Goal: Task Accomplishment & Management: Use online tool/utility

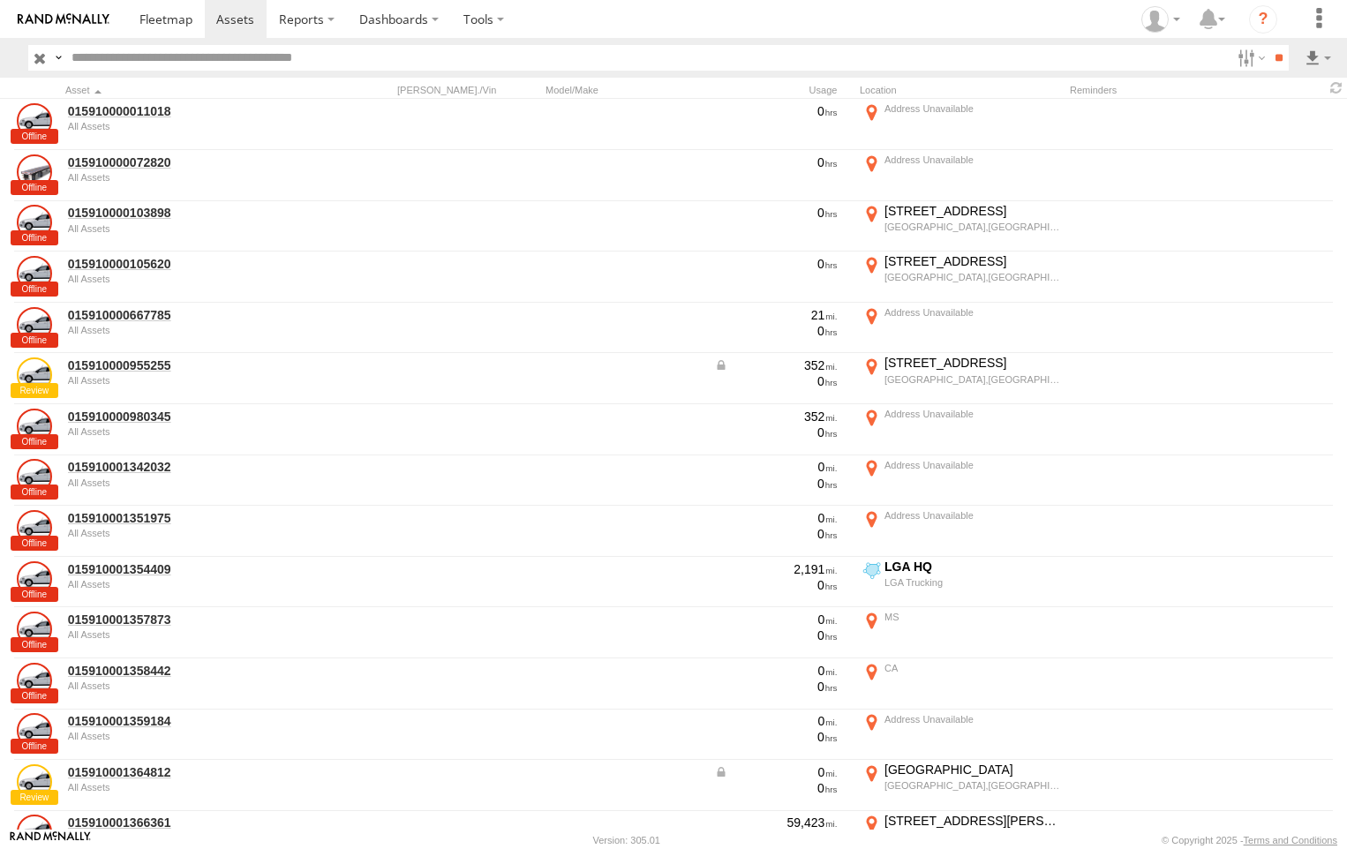
click at [0, 0] on label "×" at bounding box center [0, 0] width 0 height 0
click at [226, 18] on span at bounding box center [235, 19] width 38 height 17
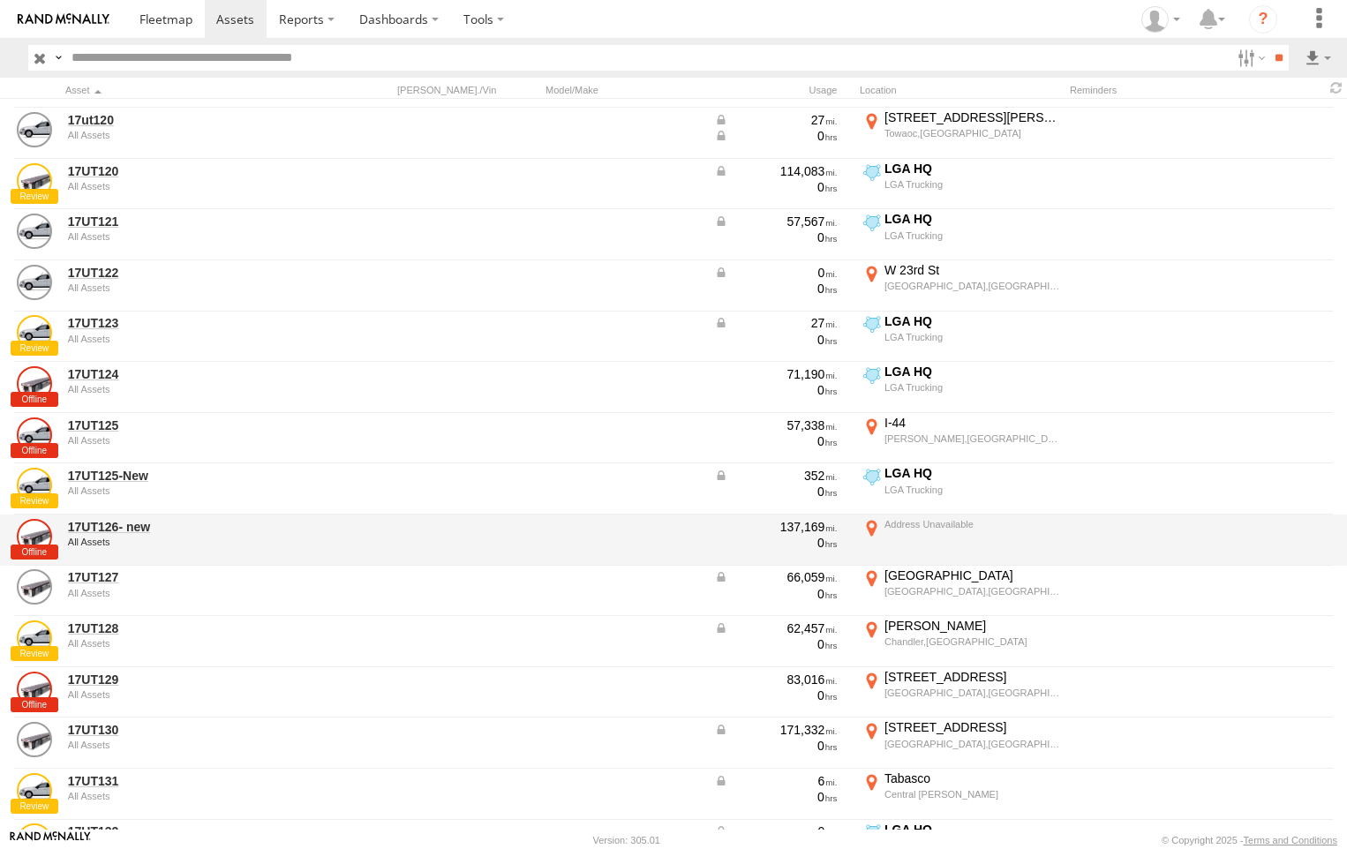
scroll to position [1942, 0]
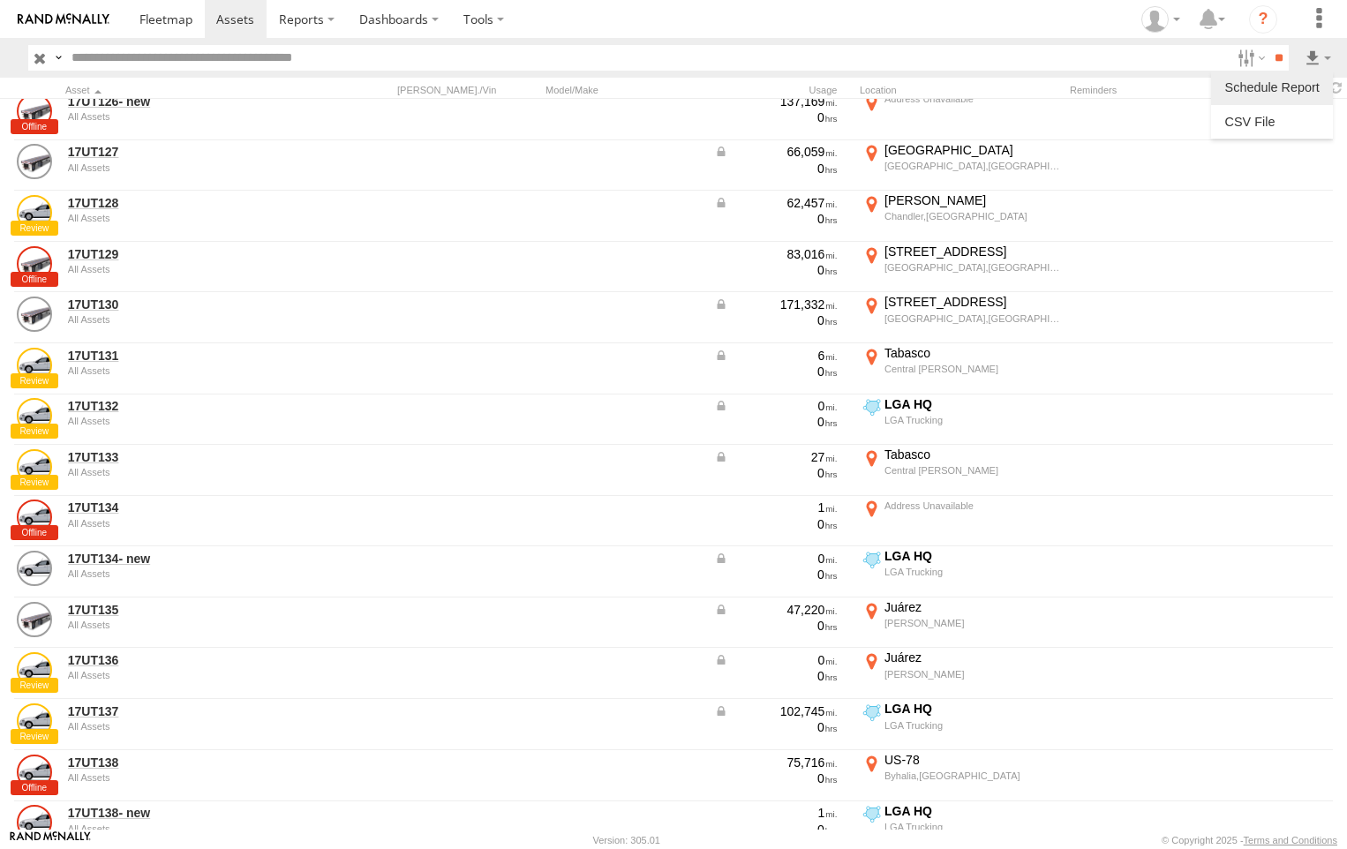
click at [1293, 87] on label at bounding box center [1272, 87] width 108 height 26
click at [0, 0] on label "×" at bounding box center [0, 0] width 0 height 0
click at [1258, 117] on label at bounding box center [1272, 122] width 108 height 26
click at [0, 0] on button "Export" at bounding box center [0, 0] width 0 height 0
